Goal: Task Accomplishment & Management: Complete application form

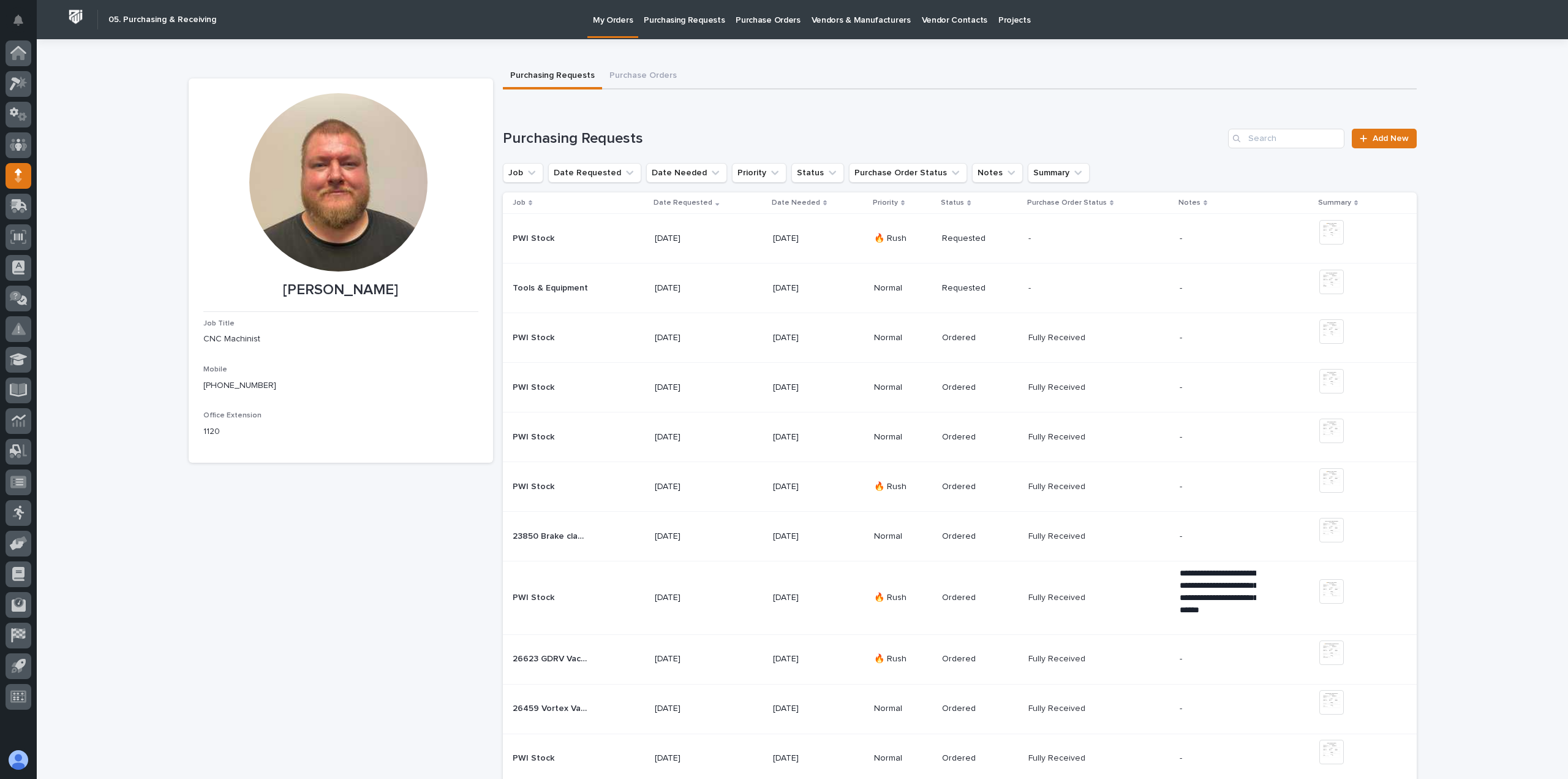
click at [740, 288] on div "[DATE]" at bounding box center [709, 288] width 108 height 21
click at [627, 75] on button "Purchase Orders" at bounding box center [643, 77] width 82 height 26
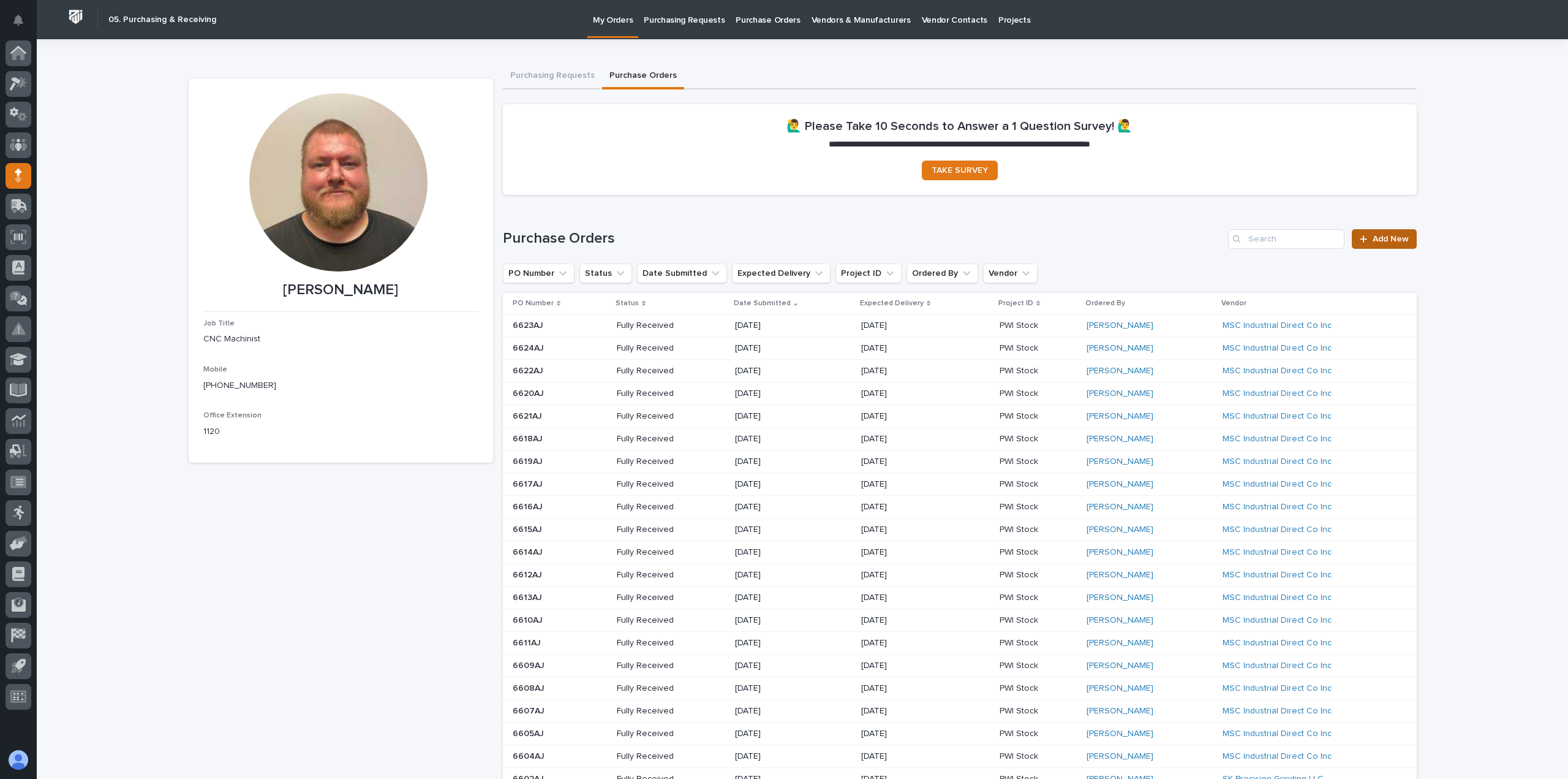
click at [1384, 246] on link "Add New" at bounding box center [1384, 239] width 64 height 20
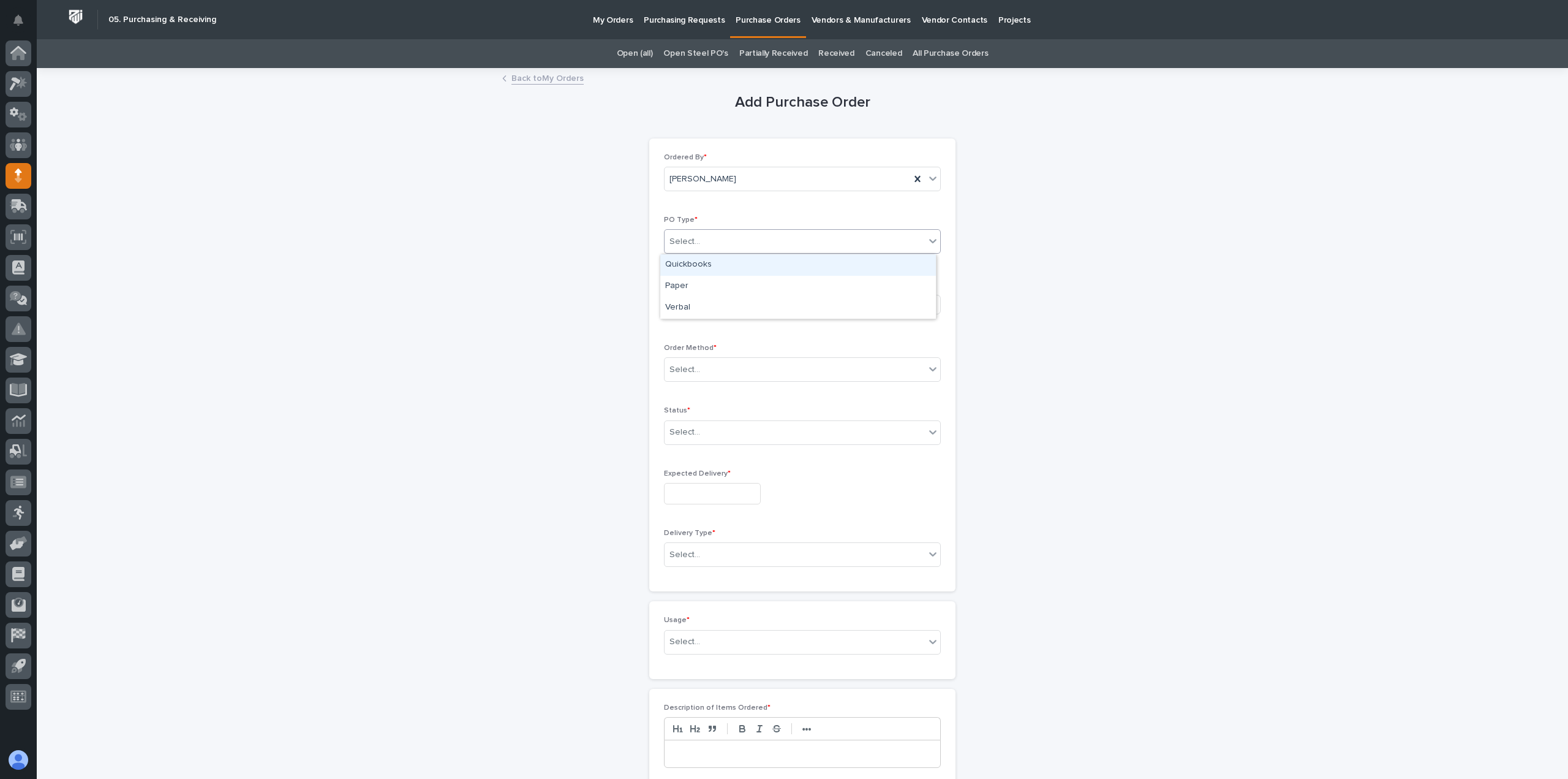
click at [805, 253] on div "Select..." at bounding box center [802, 241] width 277 height 25
click at [711, 285] on div "Paper" at bounding box center [799, 287] width 276 height 22
click at [704, 313] on div "Select..." at bounding box center [759, 304] width 189 height 21
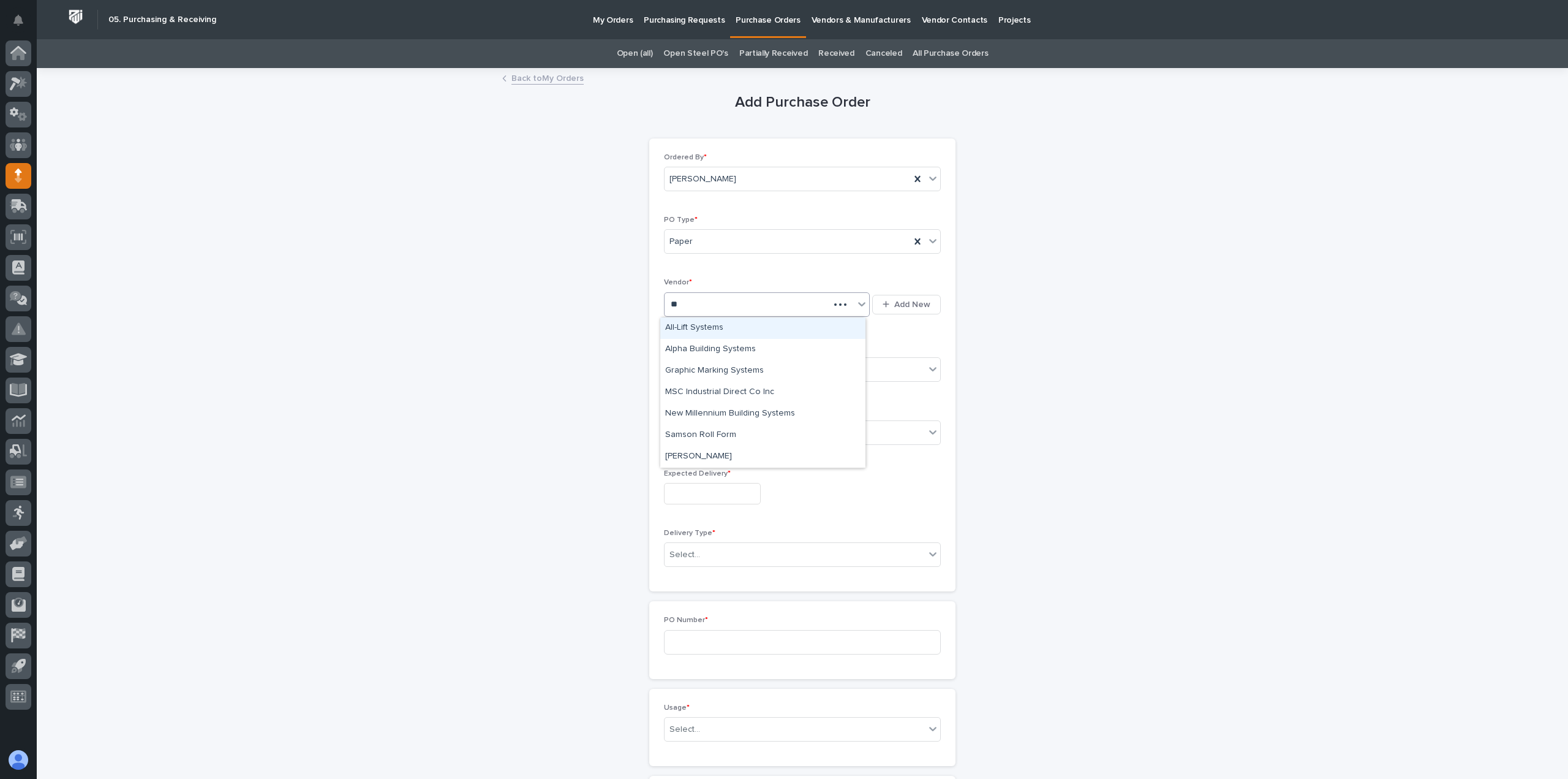
type input "***"
click at [779, 329] on div "MSC Industrial Direct Co Inc" at bounding box center [763, 328] width 205 height 22
click at [765, 381] on div "Select..." at bounding box center [802, 369] width 277 height 25
click at [694, 416] on div "Email" at bounding box center [799, 414] width 276 height 22
click at [719, 444] on body "My Settings Log Out " 05. Purchasing & Receiving " was added to your account Op…" at bounding box center [784, 390] width 1568 height 779
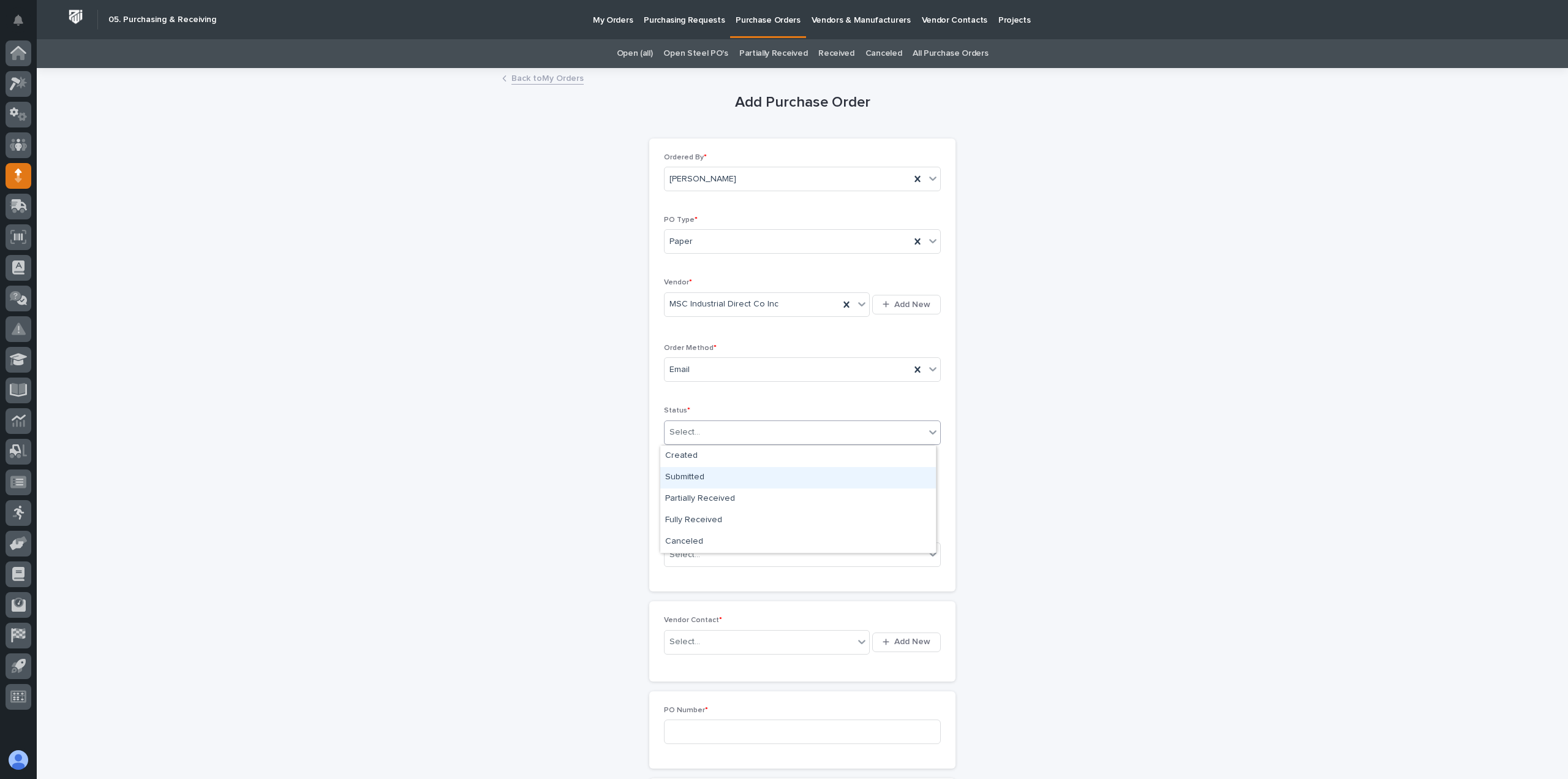
click at [706, 471] on div "Submitted" at bounding box center [799, 477] width 276 height 22
click at [713, 499] on input "text" at bounding box center [712, 494] width 97 height 22
click at [681, 391] on div "14" at bounding box center [680, 393] width 17 height 17
type input "**********"
click at [768, 550] on div "Select..." at bounding box center [795, 554] width 260 height 21
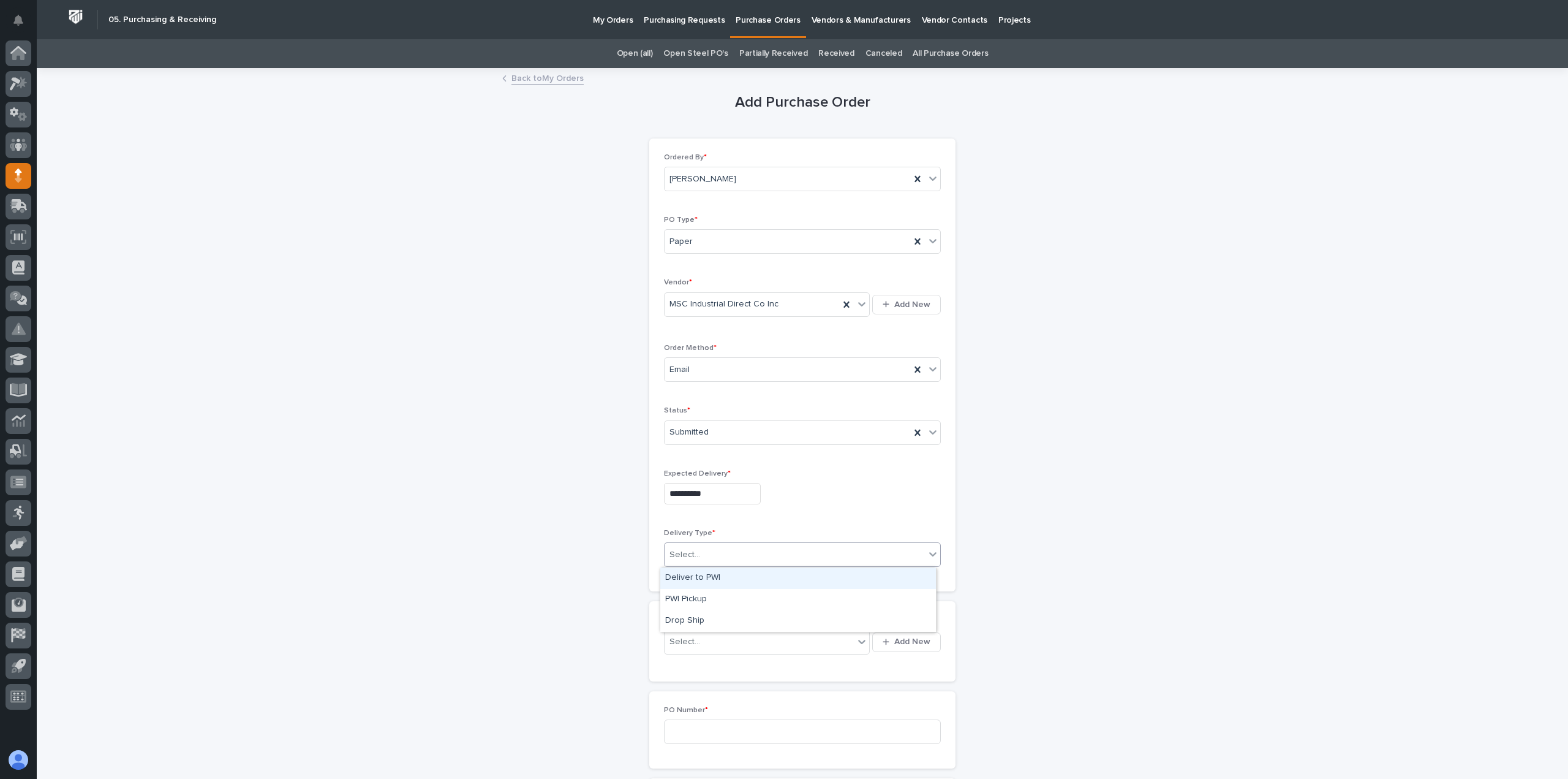
click at [700, 578] on div "Deliver to PWI" at bounding box center [799, 578] width 276 height 22
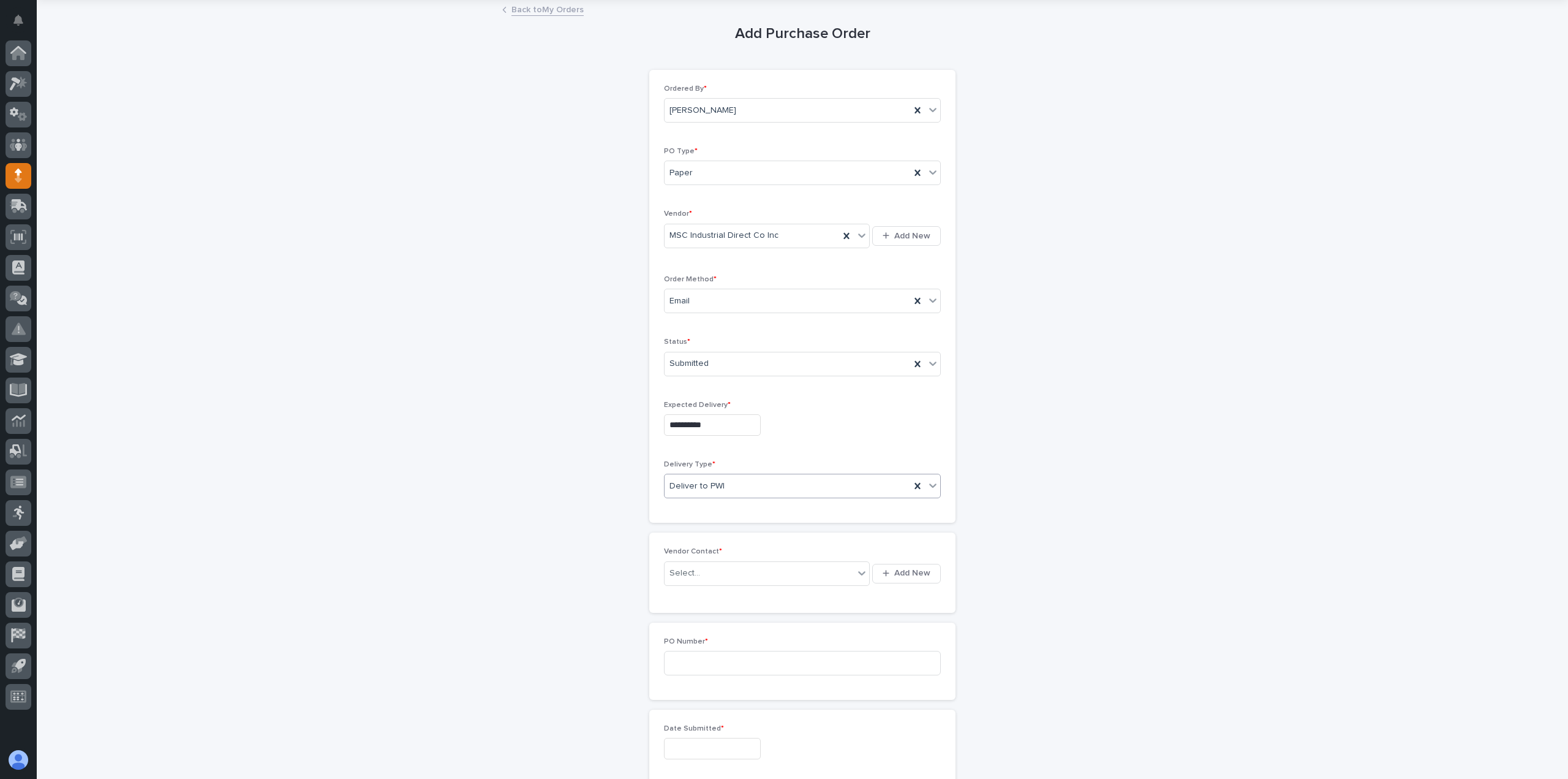
scroll to position [122, 0]
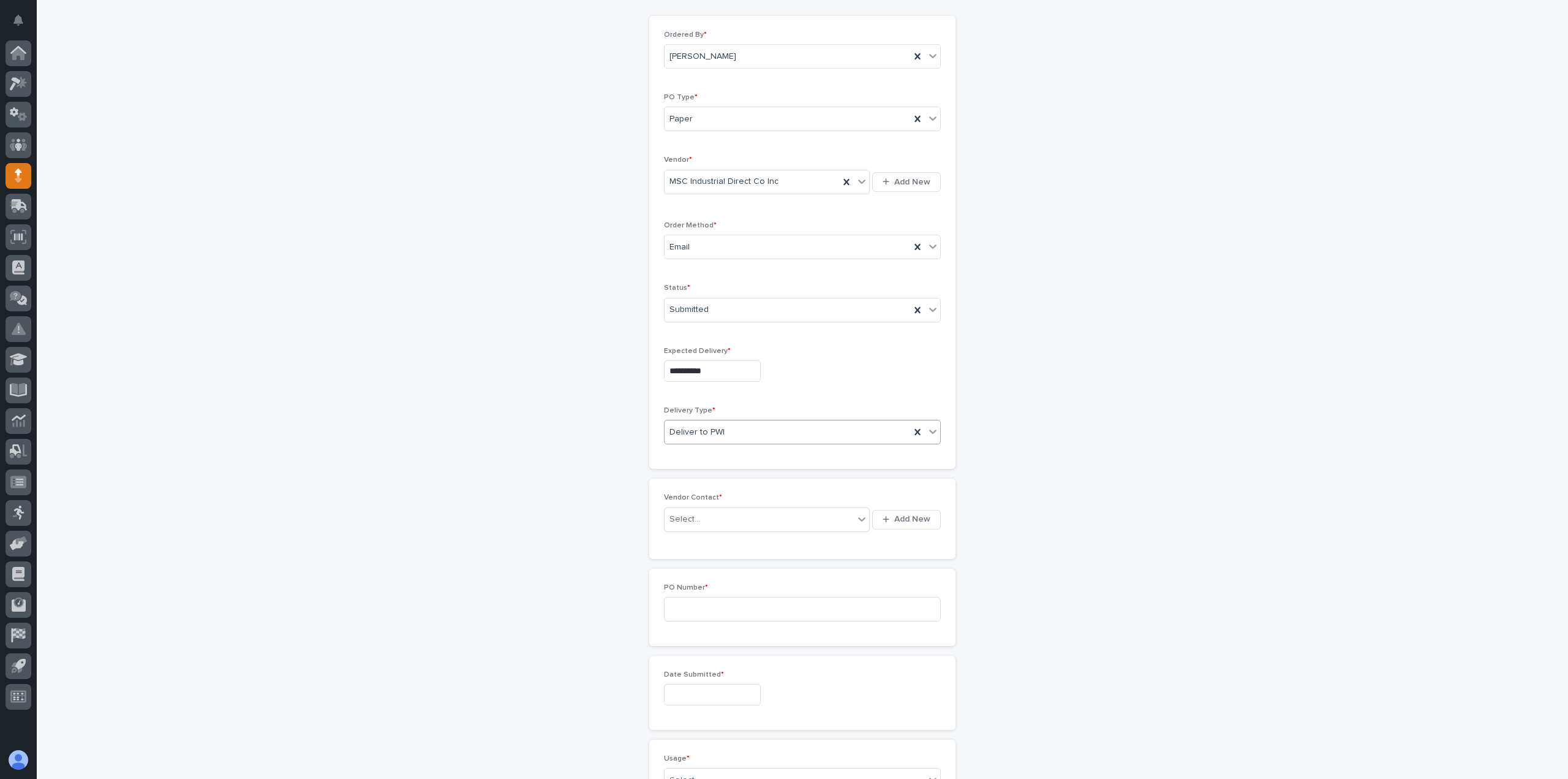
click at [718, 505] on div "Select... Add New" at bounding box center [802, 520] width 277 height 30
click at [716, 514] on div "Select..." at bounding box center [759, 519] width 189 height 21
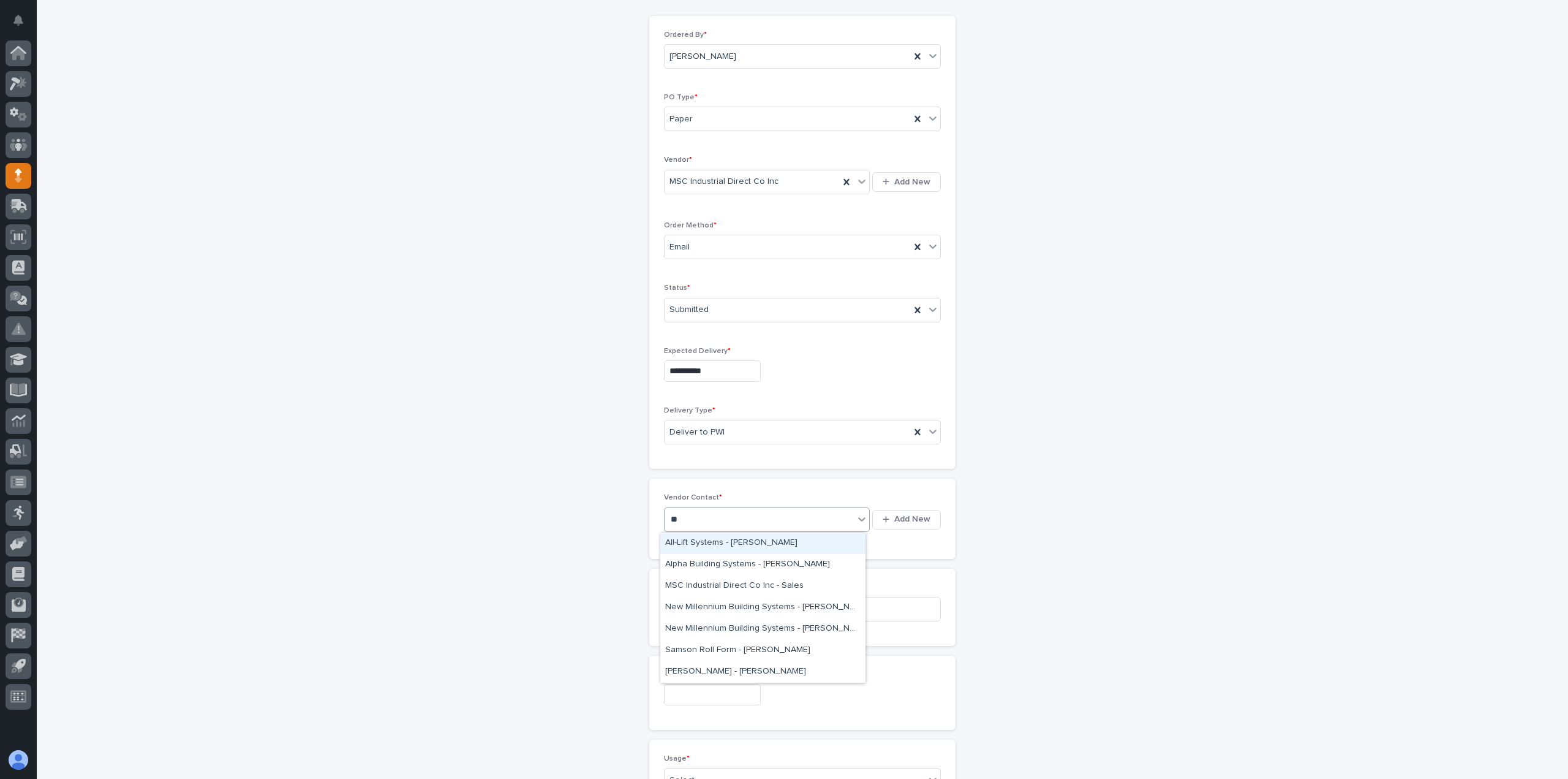
type input "***"
click at [714, 544] on div "MSC Industrial Direct Co Inc - Sales" at bounding box center [763, 543] width 205 height 22
click at [701, 601] on input at bounding box center [802, 608] width 277 height 25
type input "6626AJ"
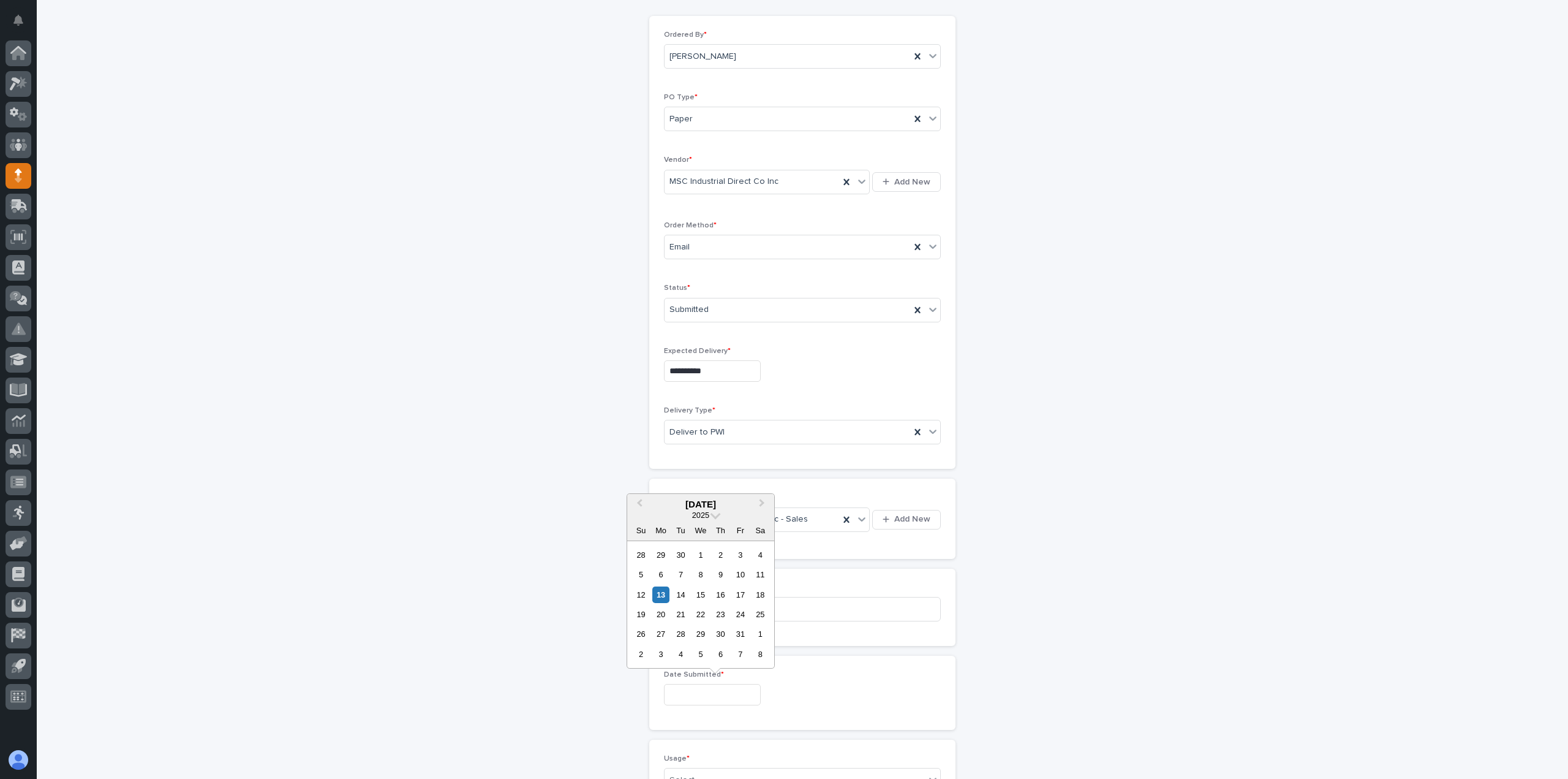
click at [714, 689] on input "text" at bounding box center [712, 694] width 97 height 22
click at [669, 600] on div "13" at bounding box center [661, 595] width 17 height 17
type input "**********"
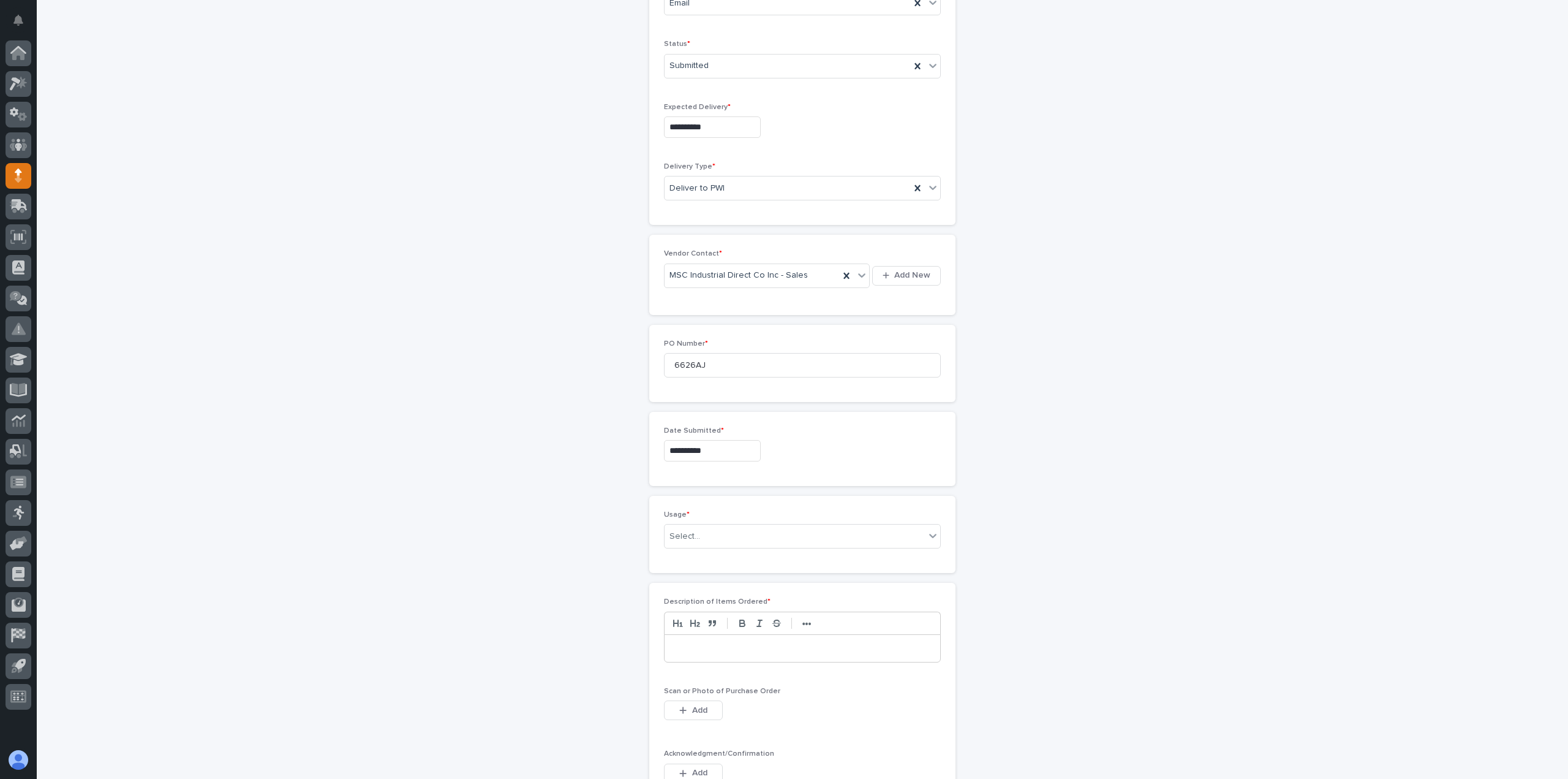
scroll to position [368, 0]
click at [727, 524] on div "Select..." at bounding box center [802, 534] width 277 height 25
click at [687, 622] on div "PWI Stock" at bounding box center [799, 623] width 276 height 22
click at [667, 641] on div at bounding box center [803, 646] width 276 height 27
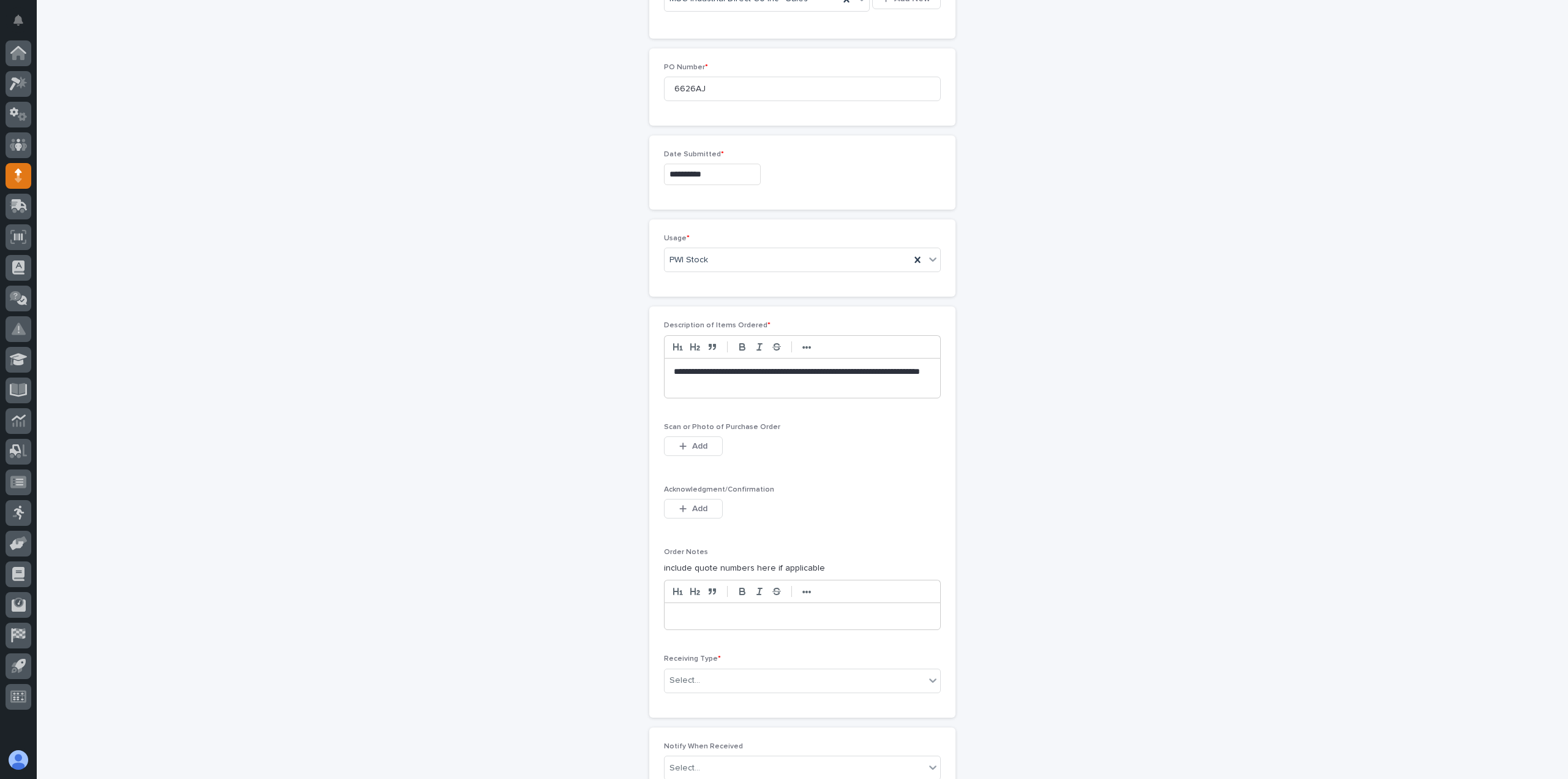
scroll to position [673, 0]
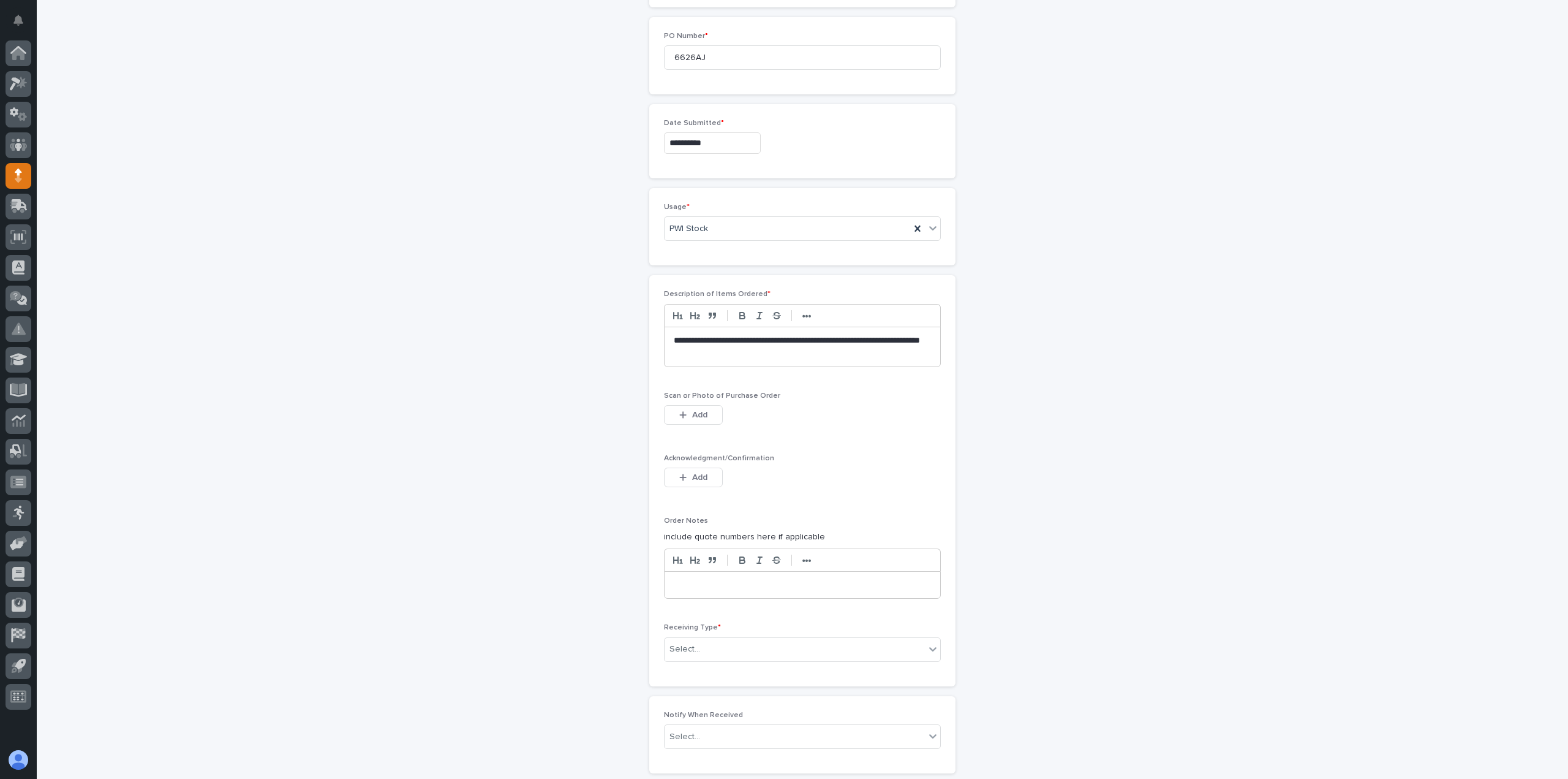
click at [697, 580] on p at bounding box center [802, 585] width 257 height 12
click at [751, 698] on div "Notify When Received Select..." at bounding box center [802, 735] width 307 height 77
click at [713, 588] on p "**********" at bounding box center [802, 585] width 257 height 12
click at [832, 583] on p "**********" at bounding box center [802, 585] width 257 height 12
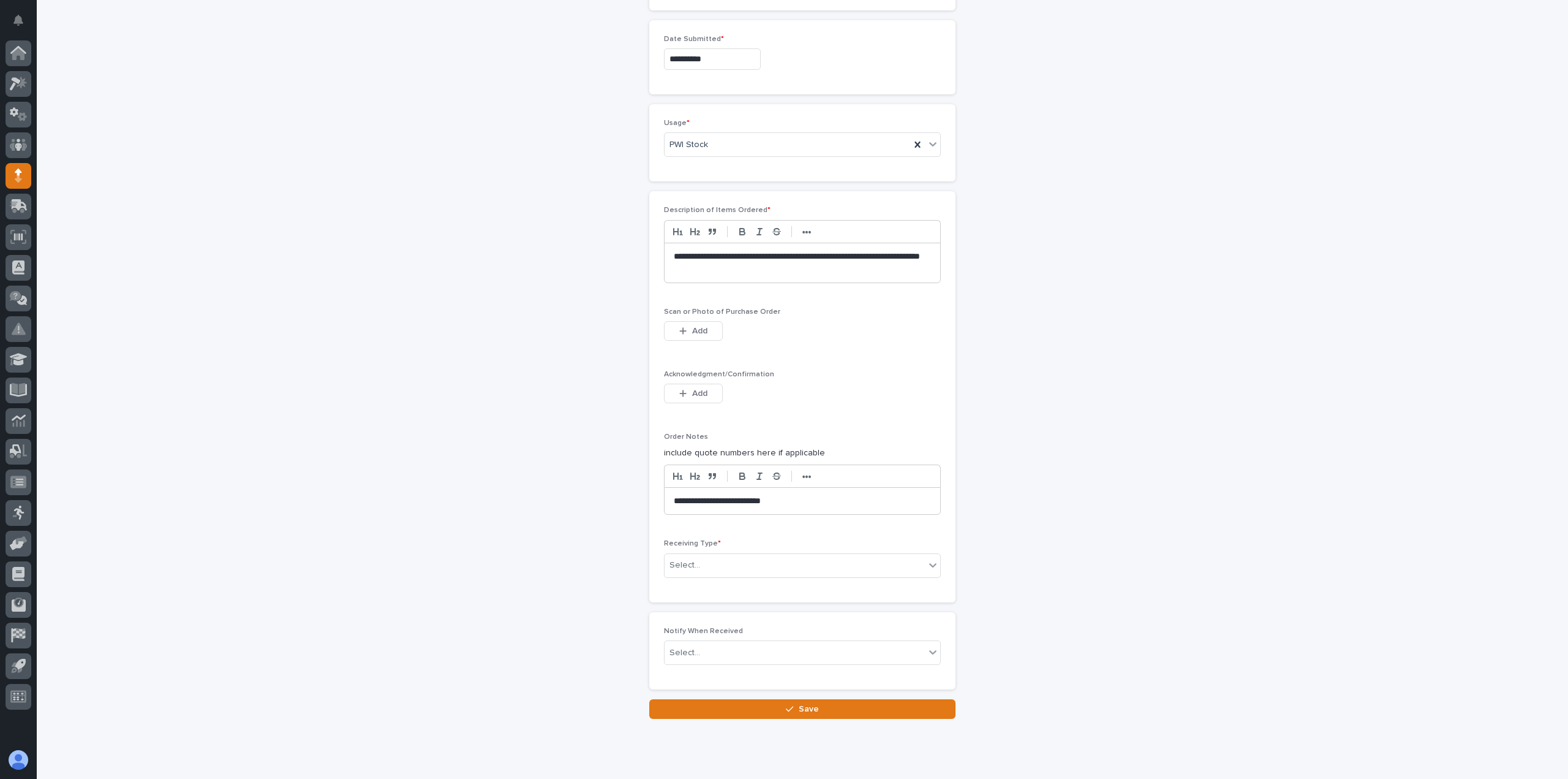
scroll to position [794, 0]
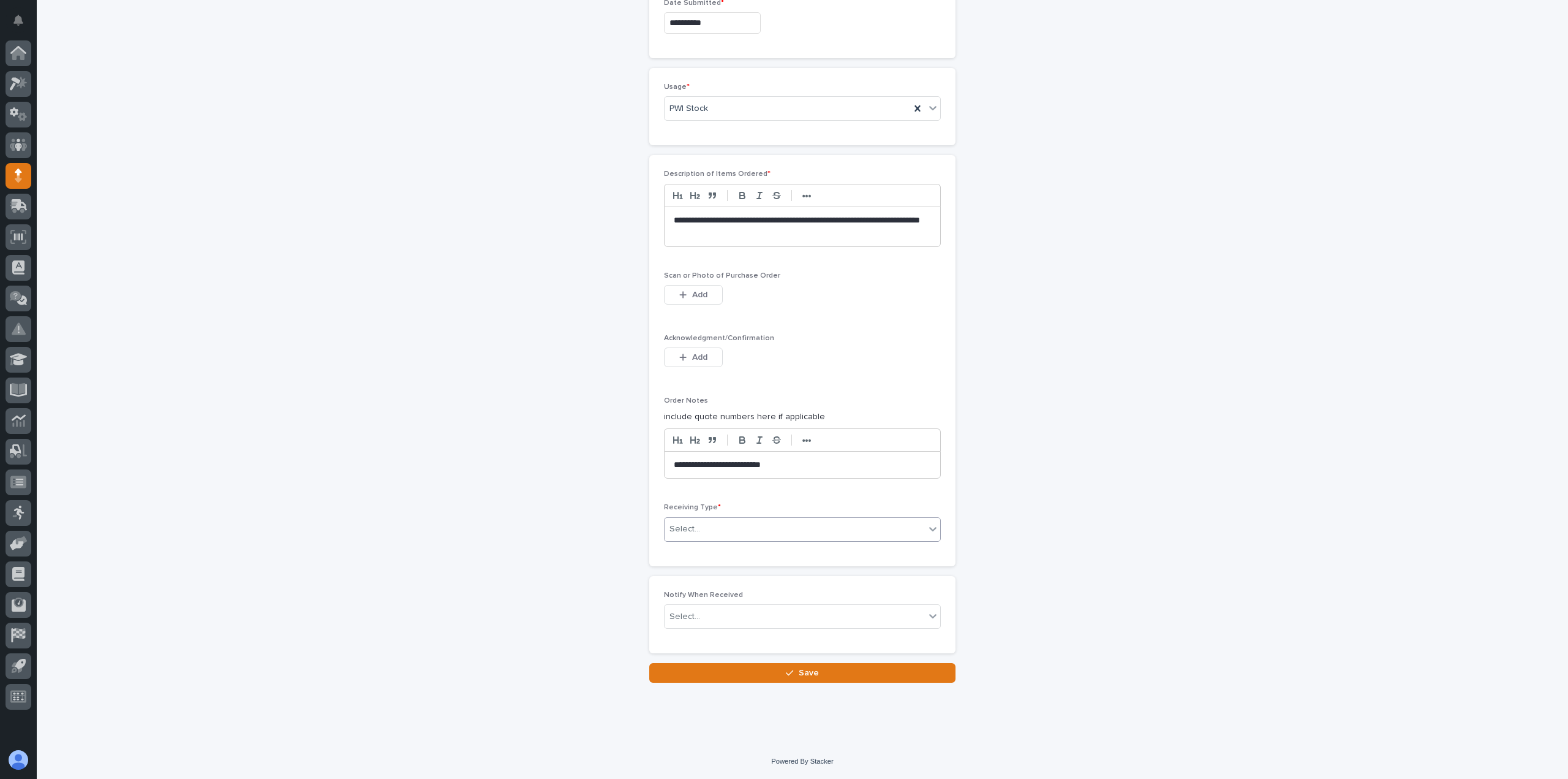
click at [798, 521] on div "Select..." at bounding box center [795, 529] width 260 height 21
click at [692, 612] on div "Deliver to" at bounding box center [799, 617] width 276 height 22
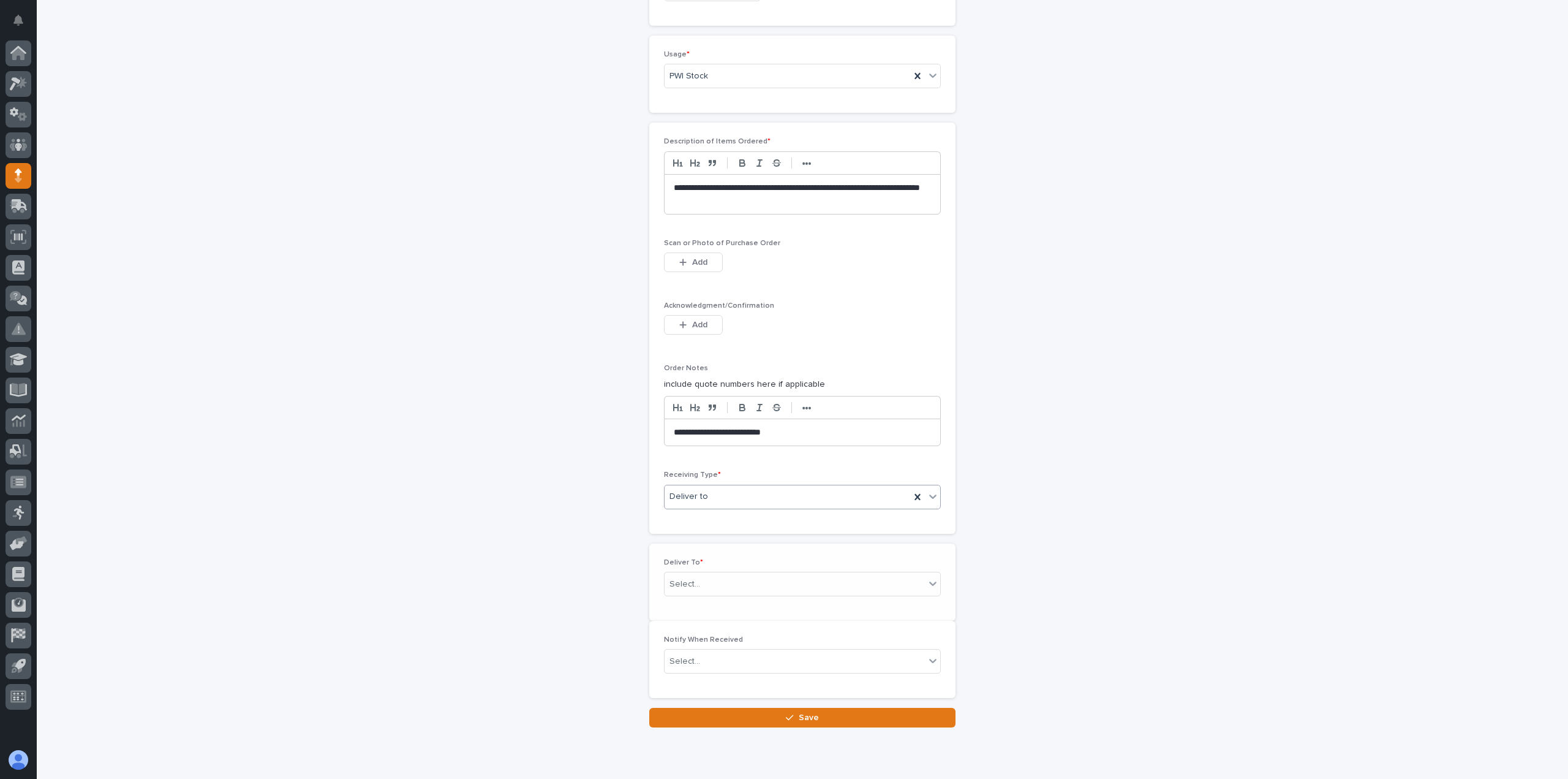
scroll to position [837, 0]
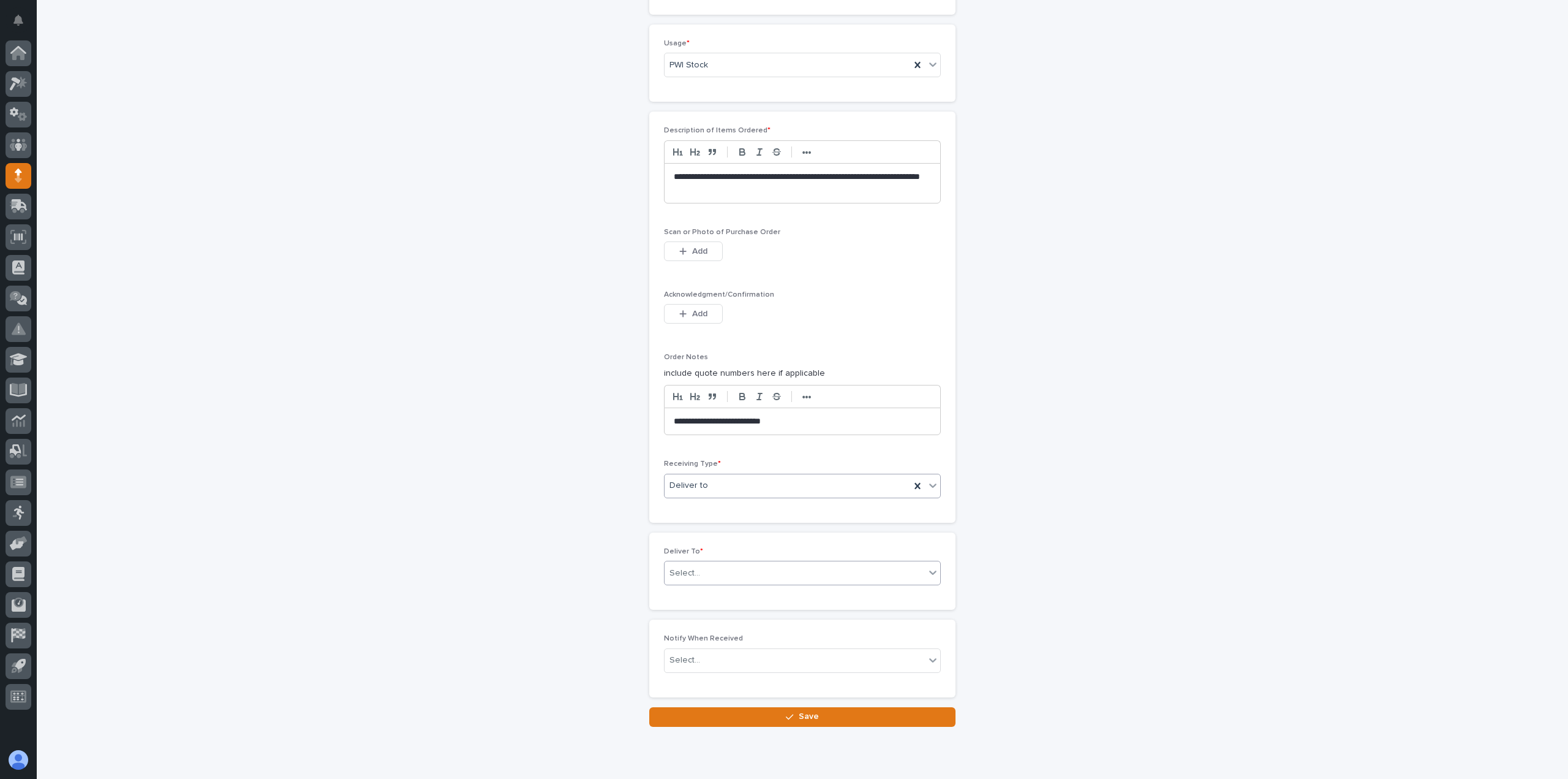
click at [702, 584] on div "Select..." at bounding box center [802, 572] width 277 height 25
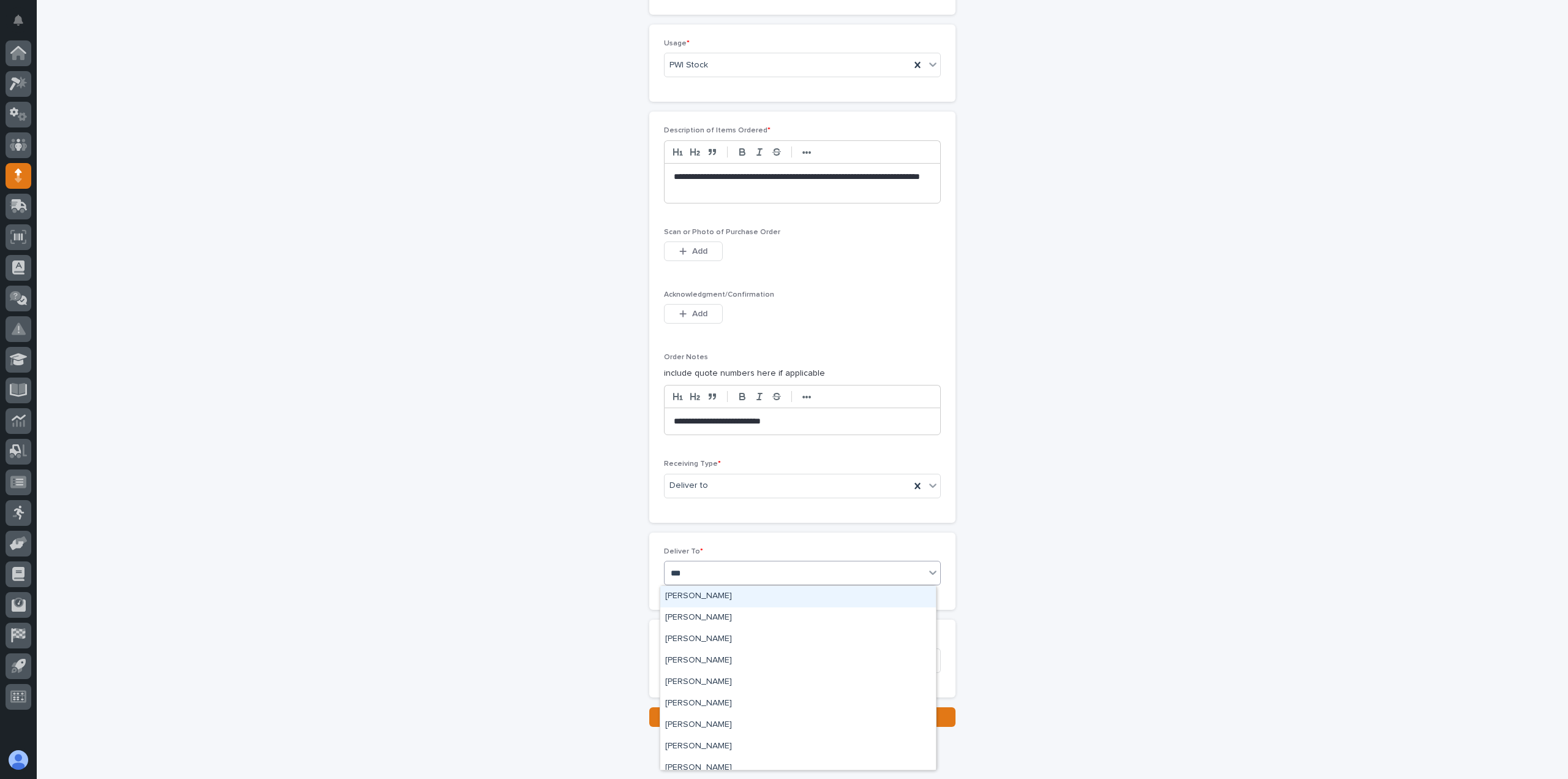
type input "****"
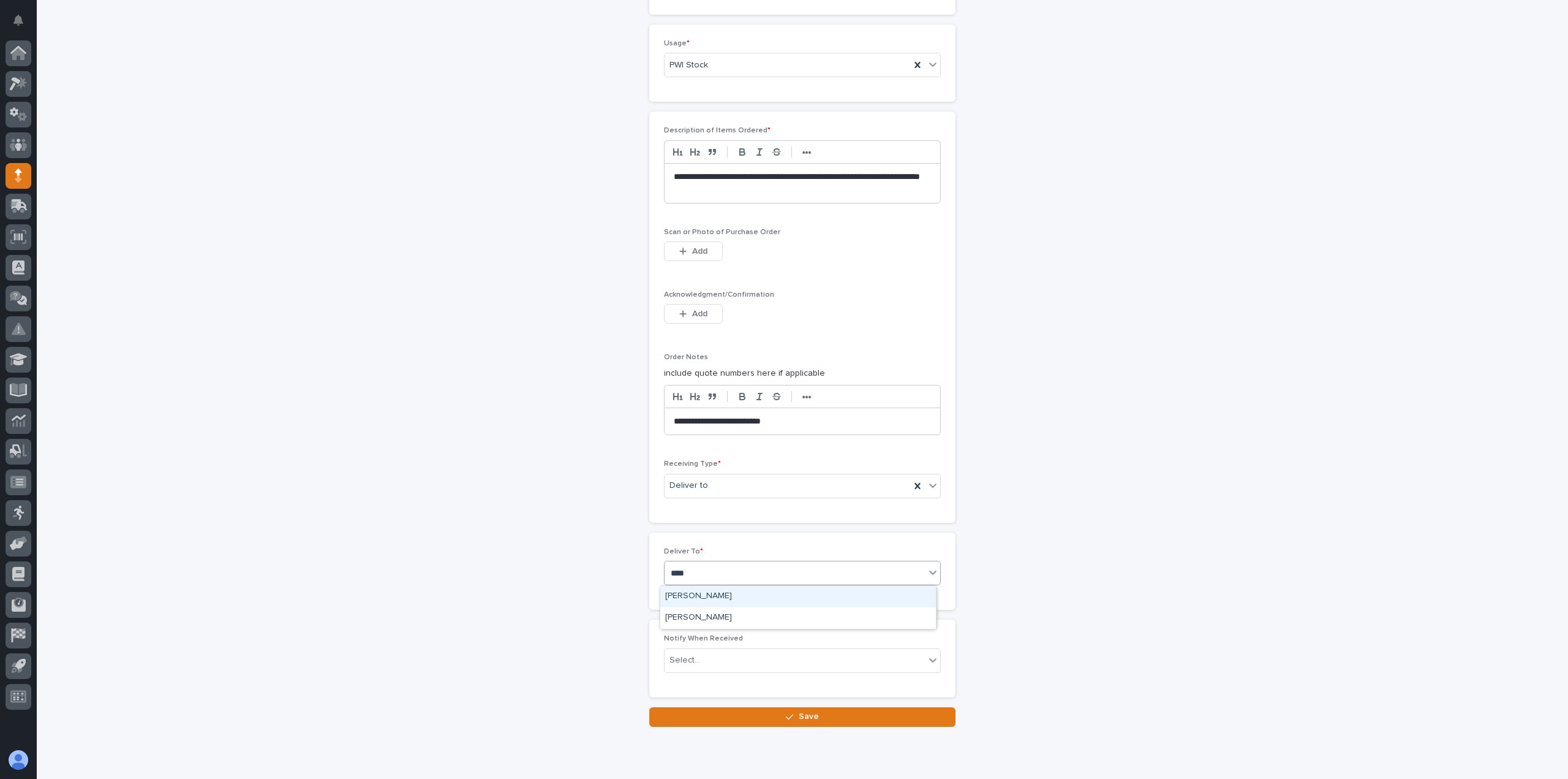
click at [703, 595] on div "[PERSON_NAME]" at bounding box center [799, 597] width 276 height 22
click at [703, 601] on div "Deliver To * option [PERSON_NAME], selected. 0 results available. Select is foc…" at bounding box center [802, 571] width 307 height 77
click at [694, 664] on div "Select..." at bounding box center [795, 660] width 260 height 21
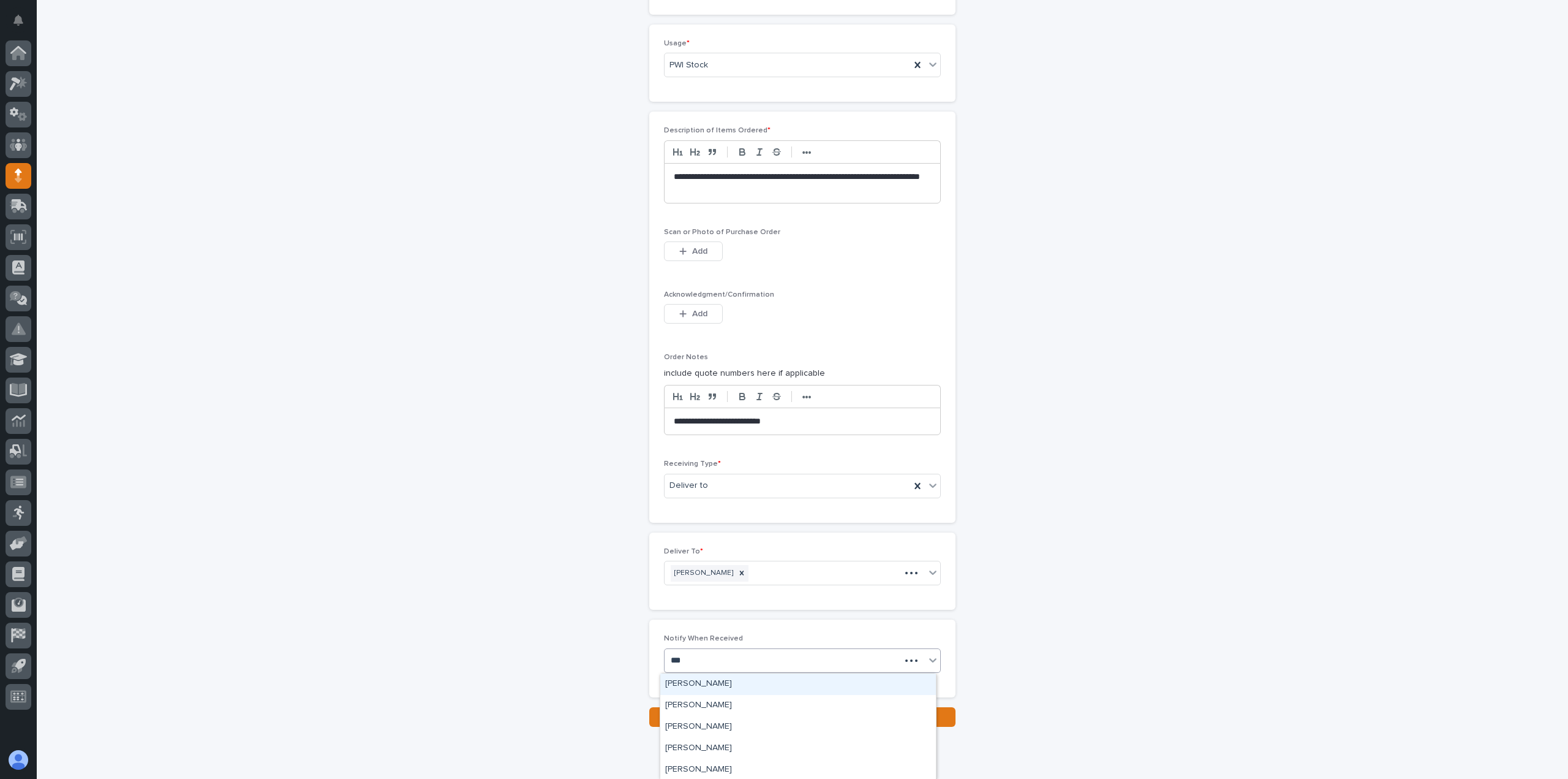
type input "****"
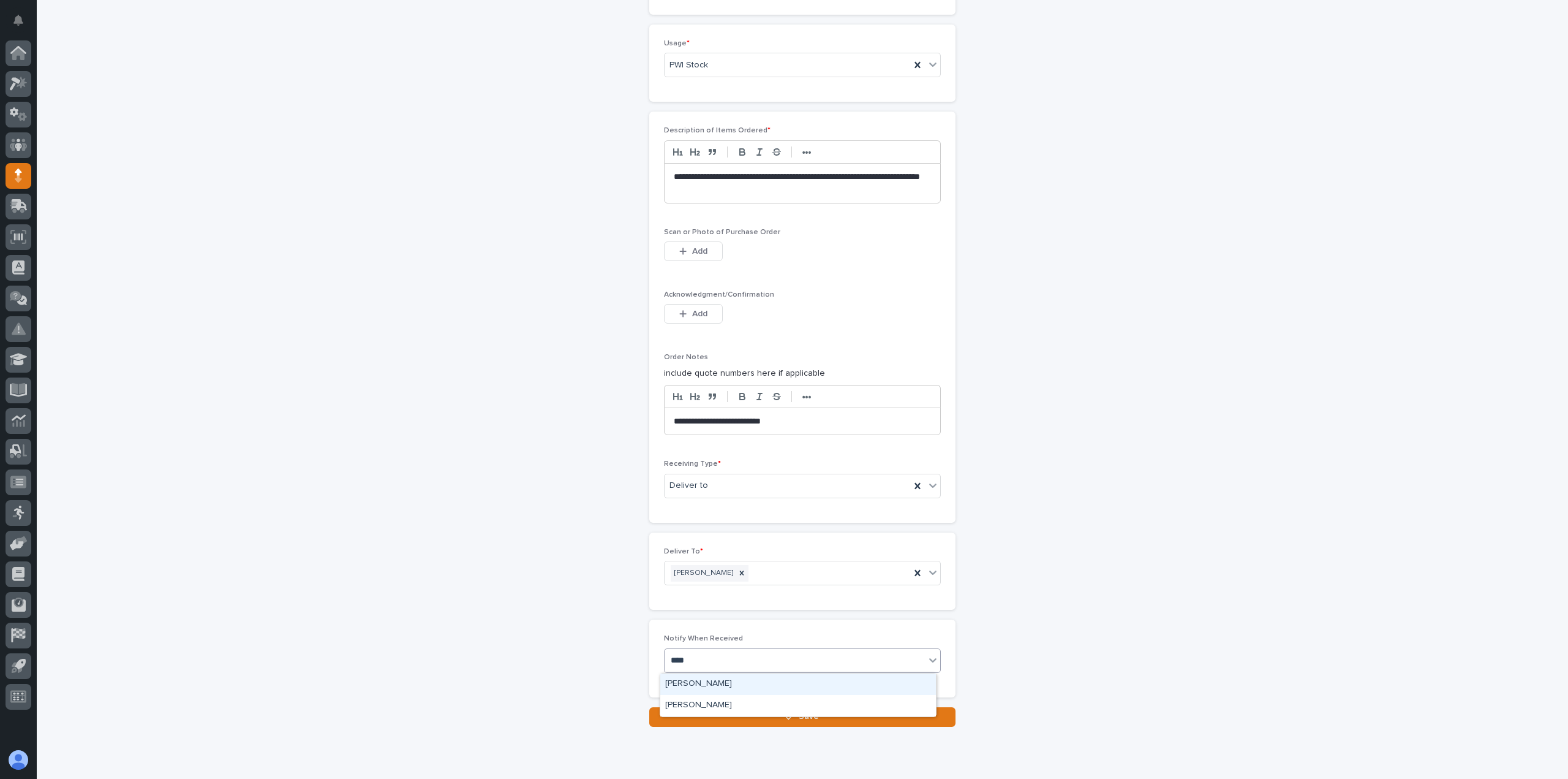
click at [704, 675] on div "[PERSON_NAME]" at bounding box center [799, 684] width 276 height 22
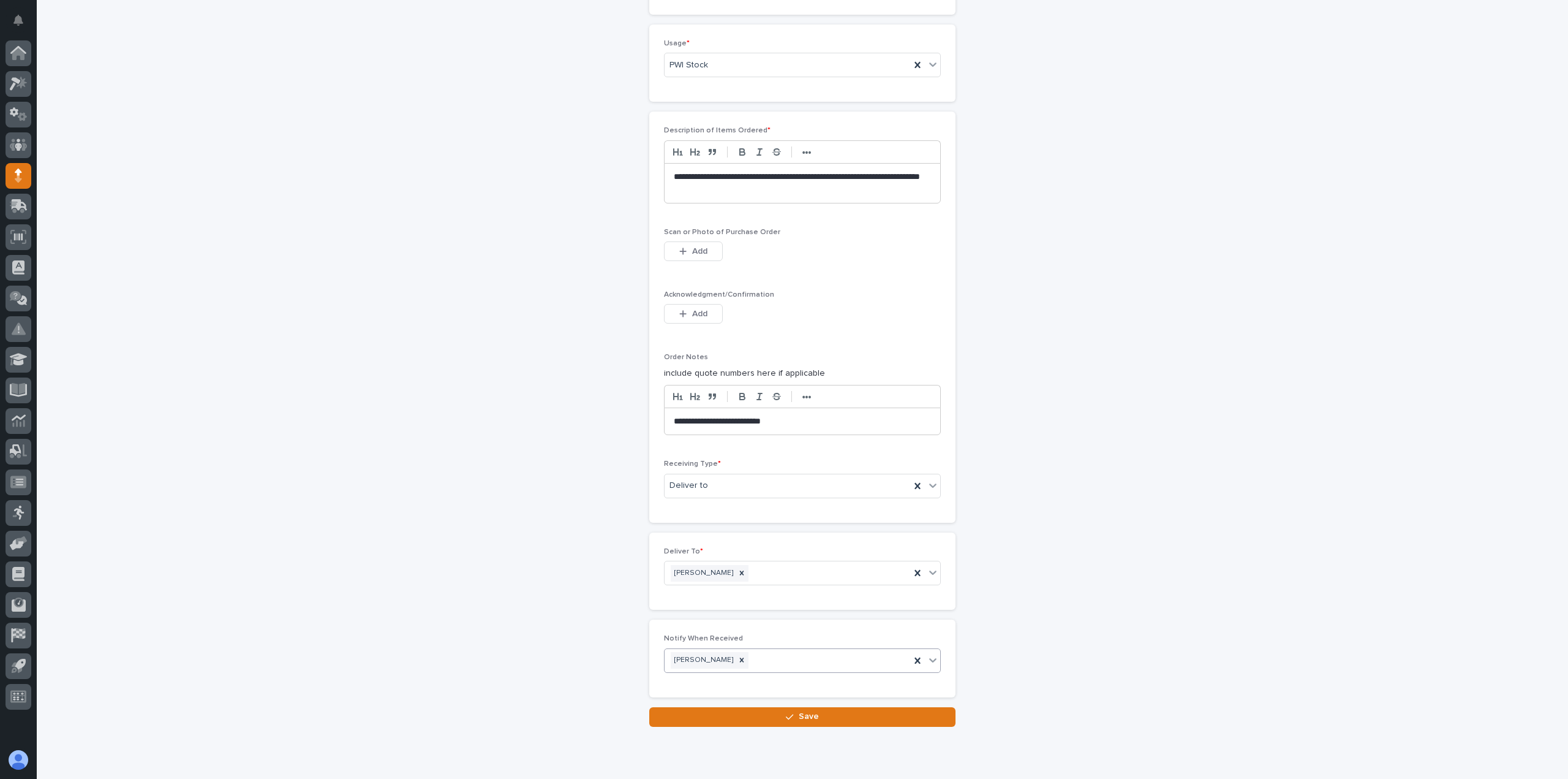
drag, startPoint x: 818, startPoint y: 423, endPoint x: 583, endPoint y: 428, distance: 235.1
copy p "**********"
click at [800, 716] on span "Save" at bounding box center [809, 716] width 21 height 11
